Goal: Register for event/course

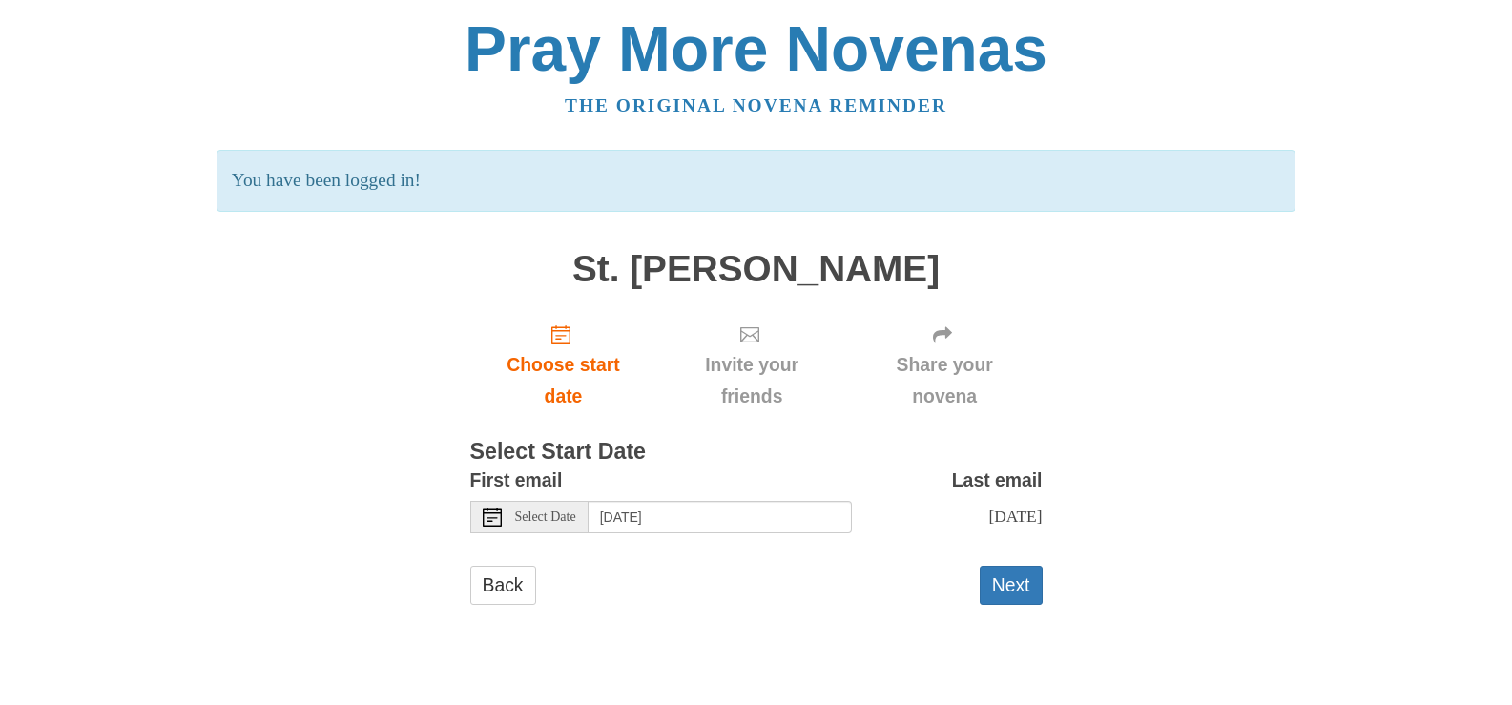
scroll to position [91, 0]
click at [1018, 605] on button "Next" at bounding box center [1010, 585] width 63 height 39
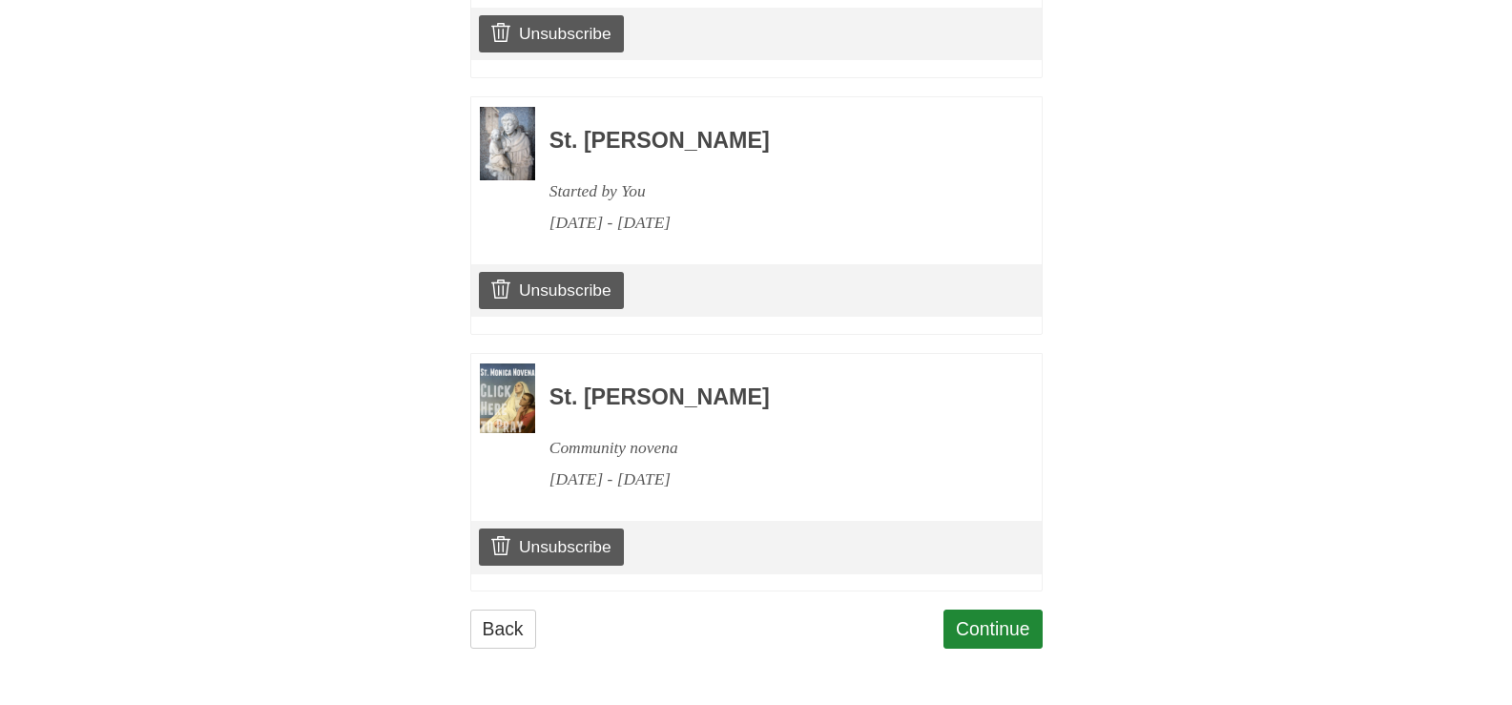
scroll to position [1599, 0]
click at [1018, 613] on link "Continue" at bounding box center [992, 628] width 99 height 39
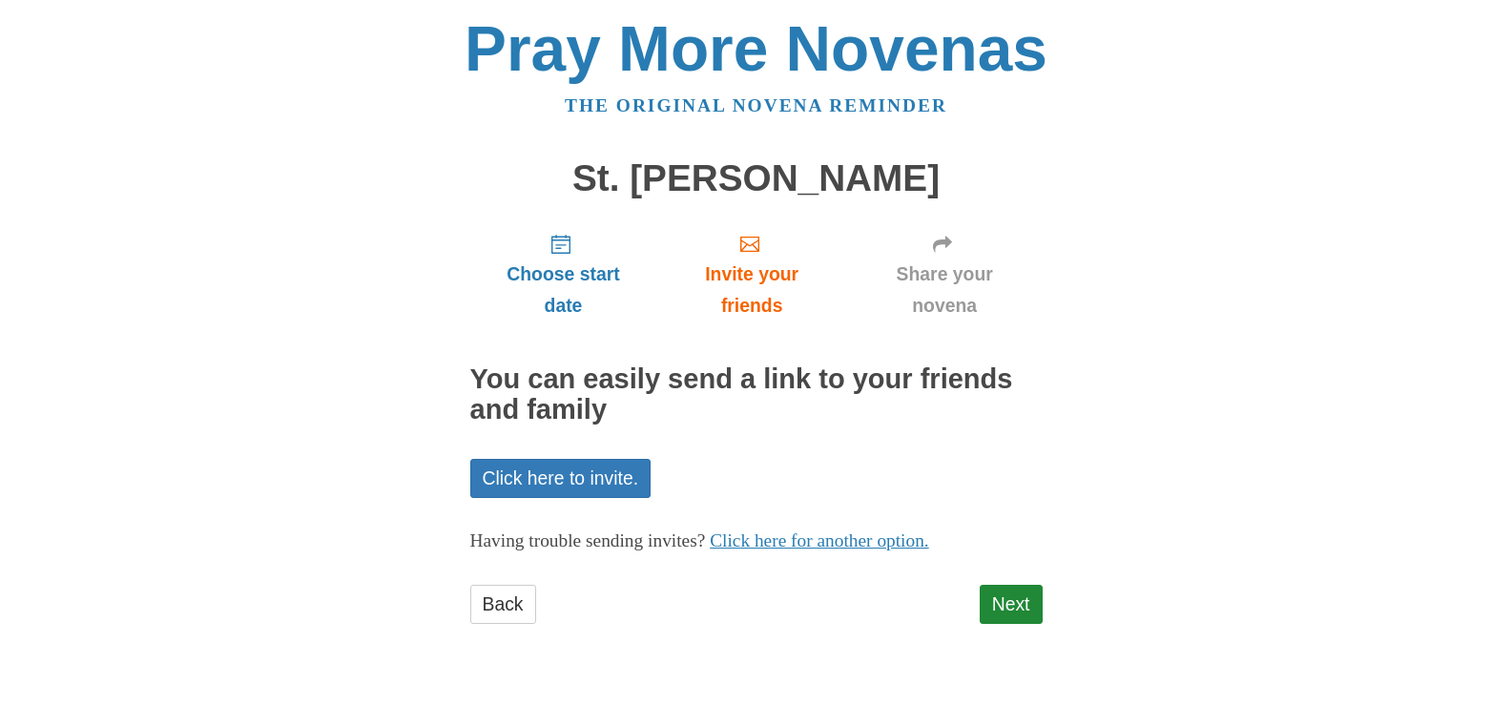
scroll to position [172, 0]
click at [1018, 613] on link "Next" at bounding box center [1010, 604] width 63 height 39
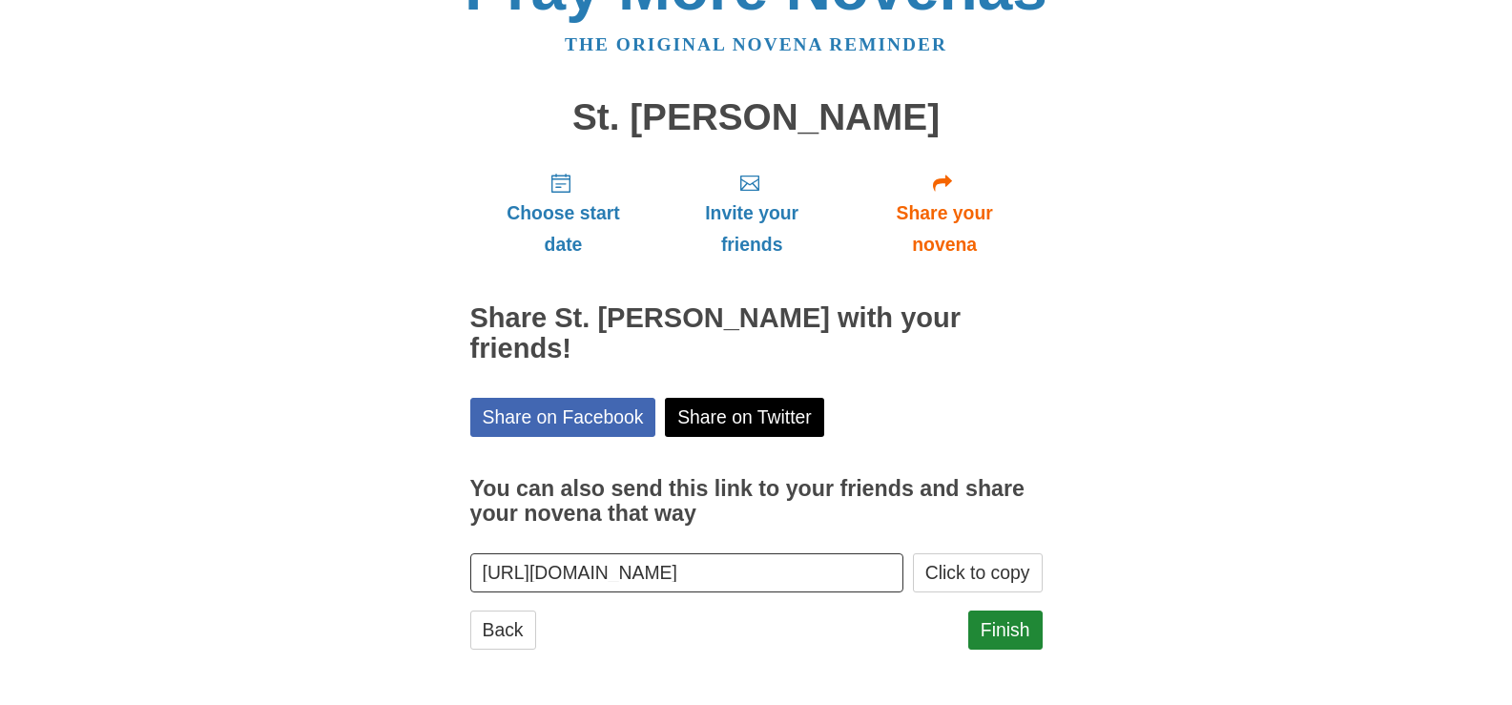
scroll to position [237, 0]
click at [1018, 613] on link "Finish" at bounding box center [1005, 629] width 74 height 39
